Goal: Navigation & Orientation: Find specific page/section

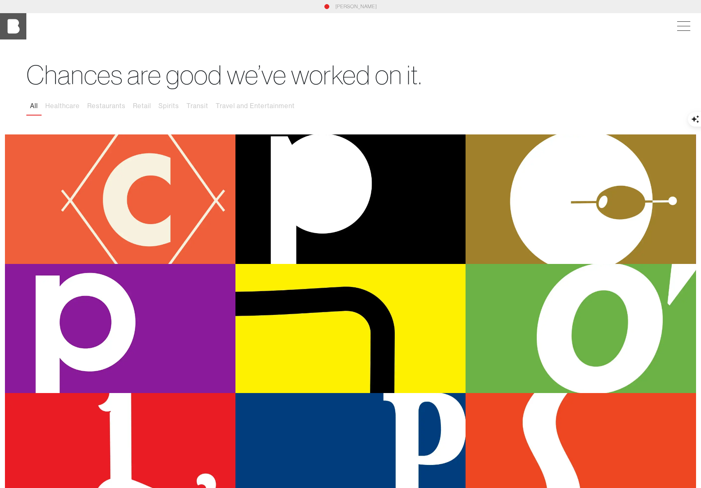
click at [14, 30] on img at bounding box center [13, 26] width 26 height 26
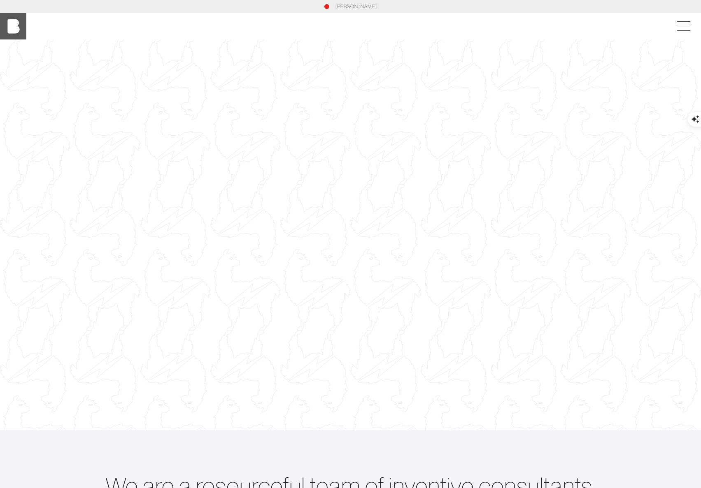
click at [17, 33] on img at bounding box center [13, 26] width 26 height 26
click at [680, 28] on span at bounding box center [681, 26] width 19 height 15
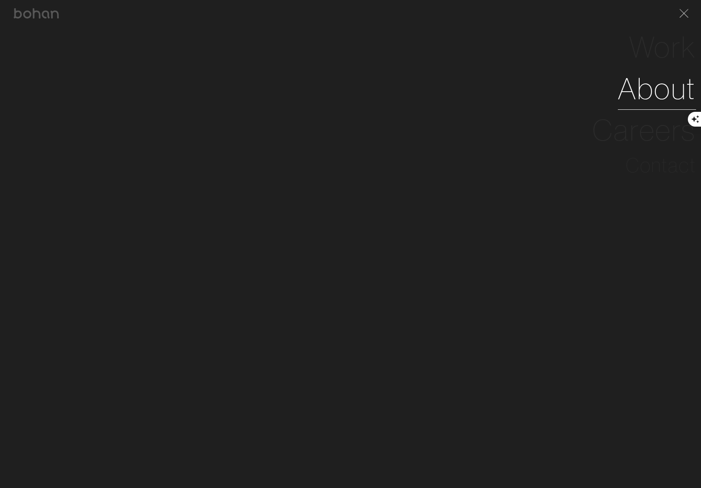
click at [651, 101] on link "About" at bounding box center [656, 89] width 78 height 42
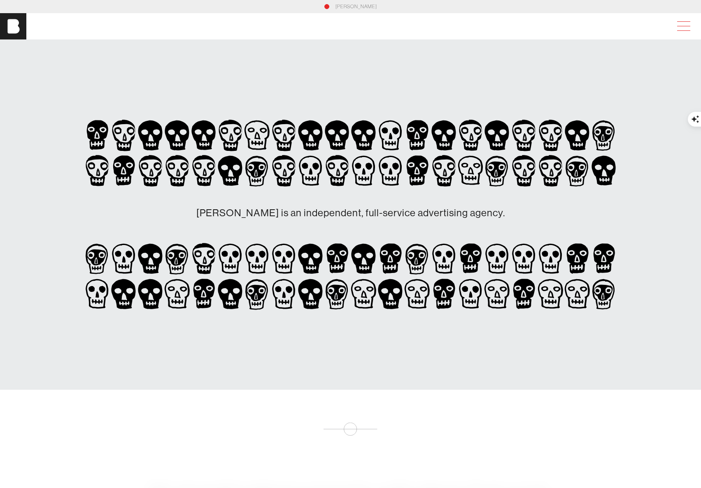
click at [682, 29] on span at bounding box center [681, 26] width 19 height 15
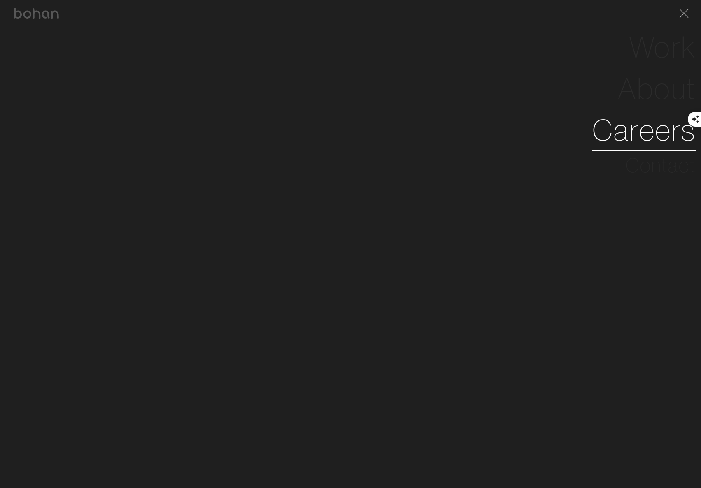
click at [652, 132] on link "Careers" at bounding box center [644, 130] width 104 height 42
